Goal: Task Accomplishment & Management: Use online tool/utility

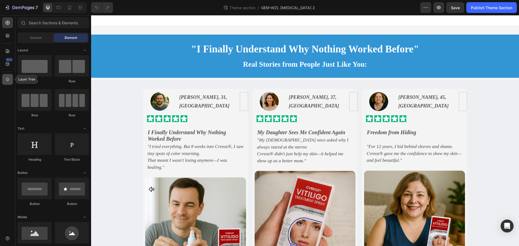
click at [5, 79] on icon at bounding box center [7, 79] width 5 height 5
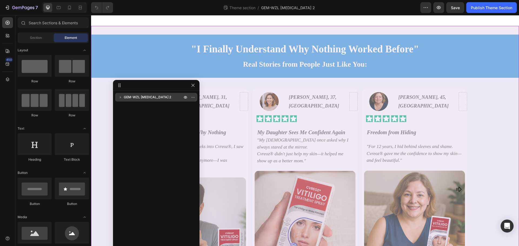
click at [146, 97] on span "GEM-WZL [MEDICAL_DATA] 2" at bounding box center [147, 97] width 47 height 5
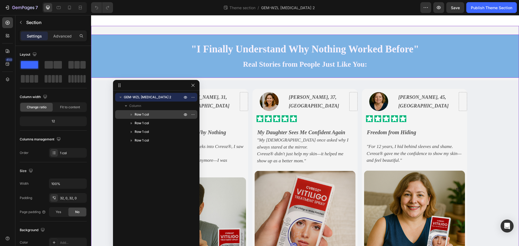
click at [149, 112] on span "Row 1 col" at bounding box center [142, 114] width 14 height 5
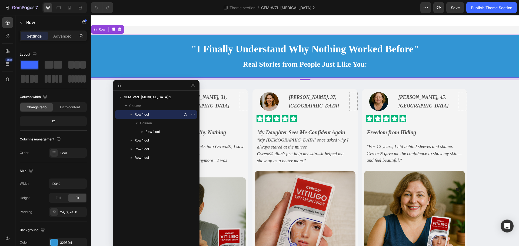
click at [147, 113] on span "Row 1 col" at bounding box center [142, 114] width 14 height 5
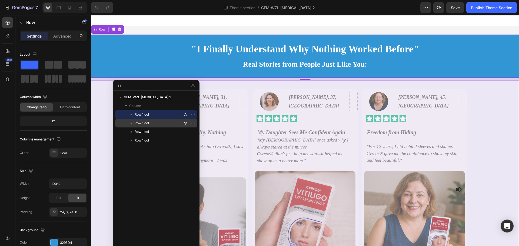
click at [144, 124] on span "Row 1 col" at bounding box center [142, 123] width 14 height 5
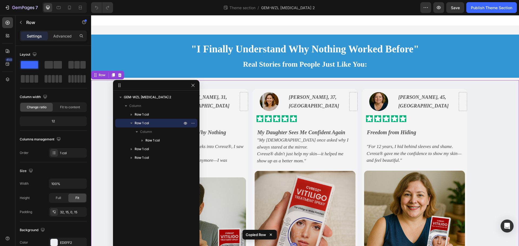
click at [154, 123] on p "Row 1 col" at bounding box center [159, 123] width 49 height 5
click at [146, 133] on span "Row 1 col" at bounding box center [142, 131] width 14 height 5
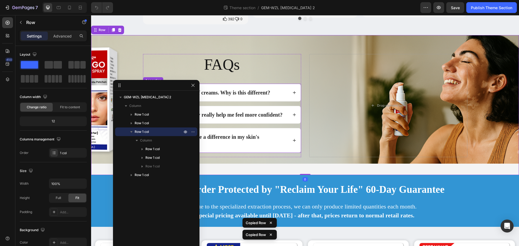
scroll to position [267, 0]
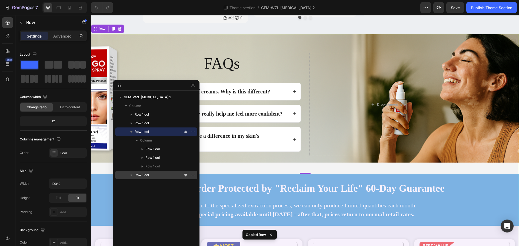
click at [151, 179] on div "Row 1 col" at bounding box center [156, 175] width 78 height 9
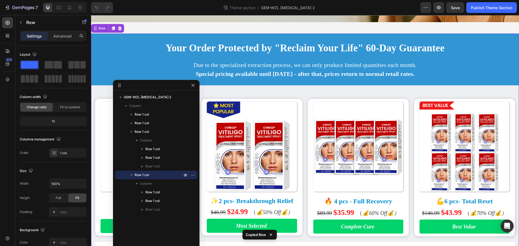
scroll to position [414, 0]
